Goal: Task Accomplishment & Management: Manage account settings

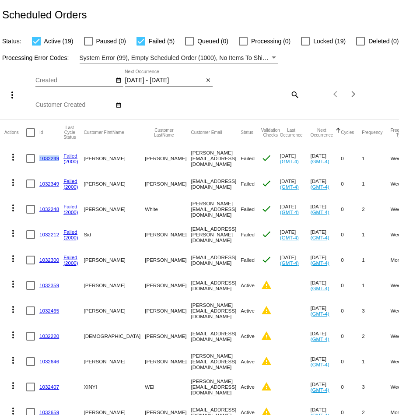
drag, startPoint x: 60, startPoint y: 159, endPoint x: 39, endPoint y: 161, distance: 20.2
click at [39, 161] on mat-cell "1032249" at bounding box center [51, 158] width 24 height 25
copy link "1032249"
click at [50, 160] on link "1032249" at bounding box center [49, 158] width 20 height 6
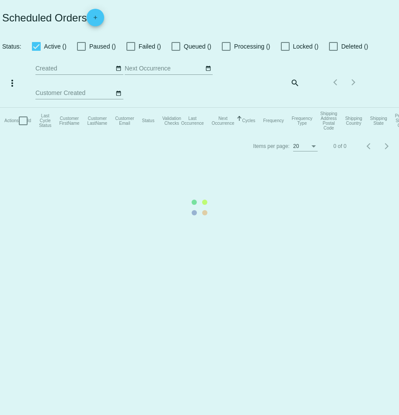
checkbox input "true"
type input "[DATE] - [DATE]"
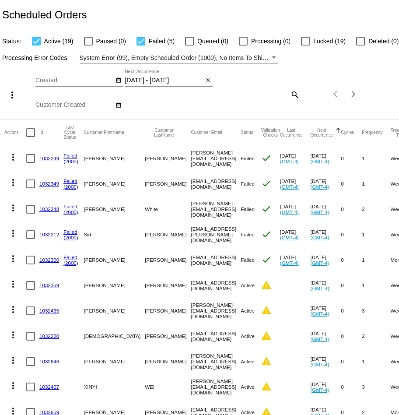
drag, startPoint x: 213, startPoint y: 161, endPoint x: 147, endPoint y: 161, distance: 65.6
click at [147, 161] on mat-row "more_vert 1032249 Failed (2000) Steffen Nissen steffen@joeybabynyc.com Failed c…" at bounding box center [324, 158] width 640 height 25
copy mat-row "[PERSON_NAME][EMAIL_ADDRESS][DOMAIN_NAME]"
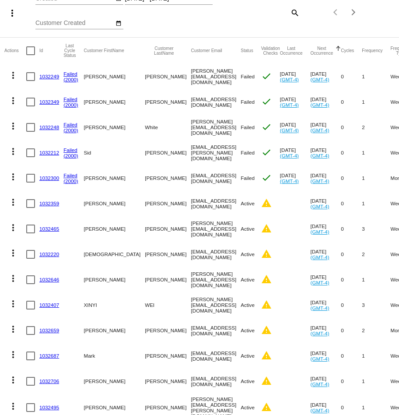
scroll to position [83, 0]
